Goal: Task Accomplishment & Management: Use online tool/utility

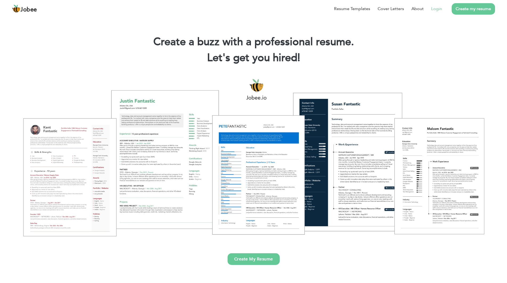
click at [435, 6] on link "Login" at bounding box center [436, 9] width 11 height 6
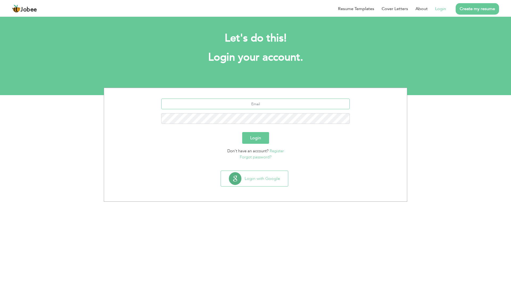
click at [277, 106] on input "text" at bounding box center [255, 104] width 189 height 11
type input "hbutt0067@gmail.com"
click at [258, 138] on button "Login" at bounding box center [255, 138] width 27 height 12
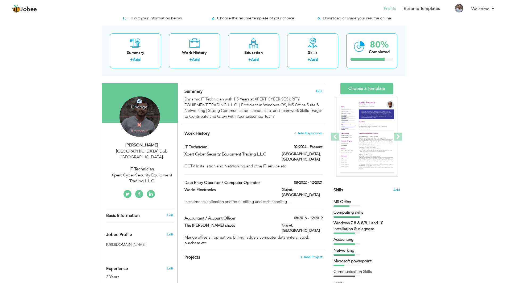
scroll to position [27, 0]
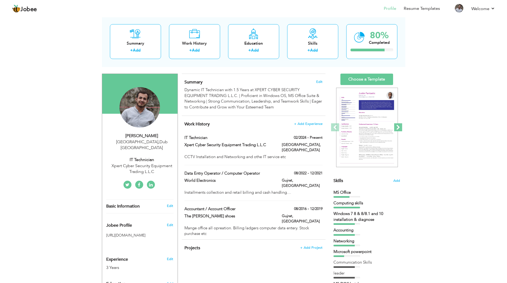
click at [397, 126] on span at bounding box center [398, 127] width 8 height 8
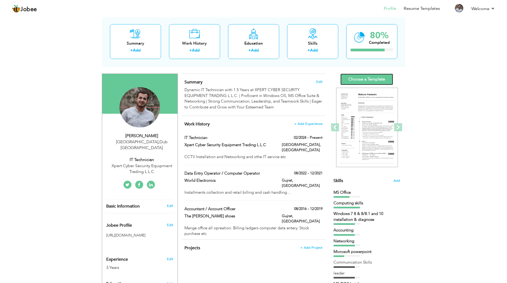
click at [365, 78] on link "Choose a Template" at bounding box center [366, 79] width 53 height 11
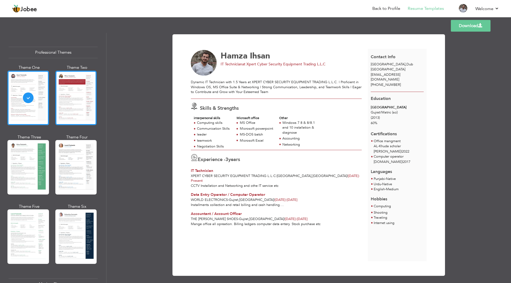
click at [77, 87] on div at bounding box center [75, 98] width 41 height 55
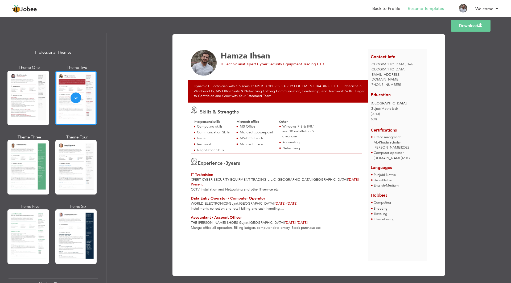
click at [470, 27] on link "Download" at bounding box center [471, 26] width 40 height 12
